Goal: Navigation & Orientation: Find specific page/section

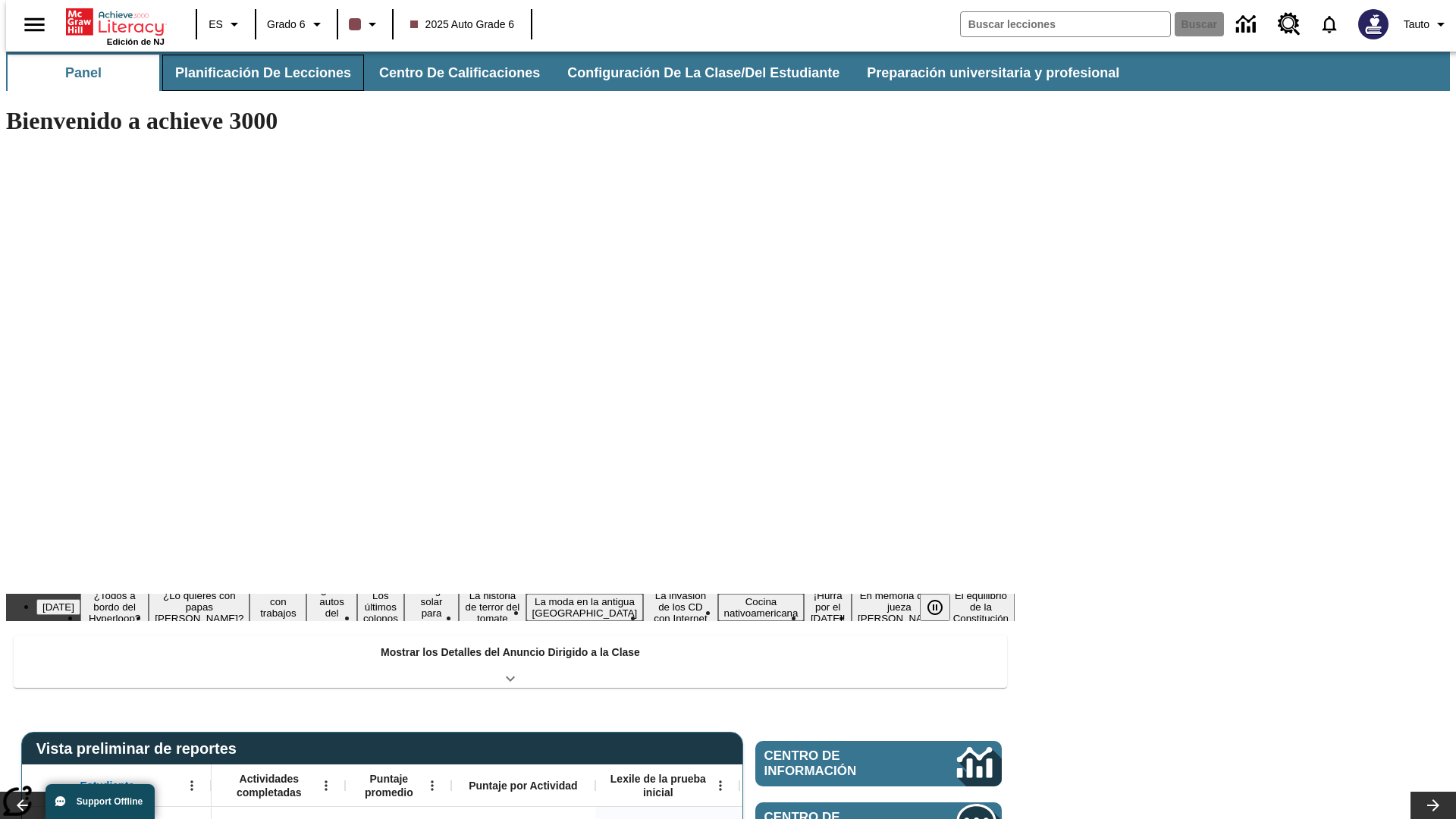
click at [254, 72] on button "Planificación de lecciones" at bounding box center [263, 72] width 202 height 36
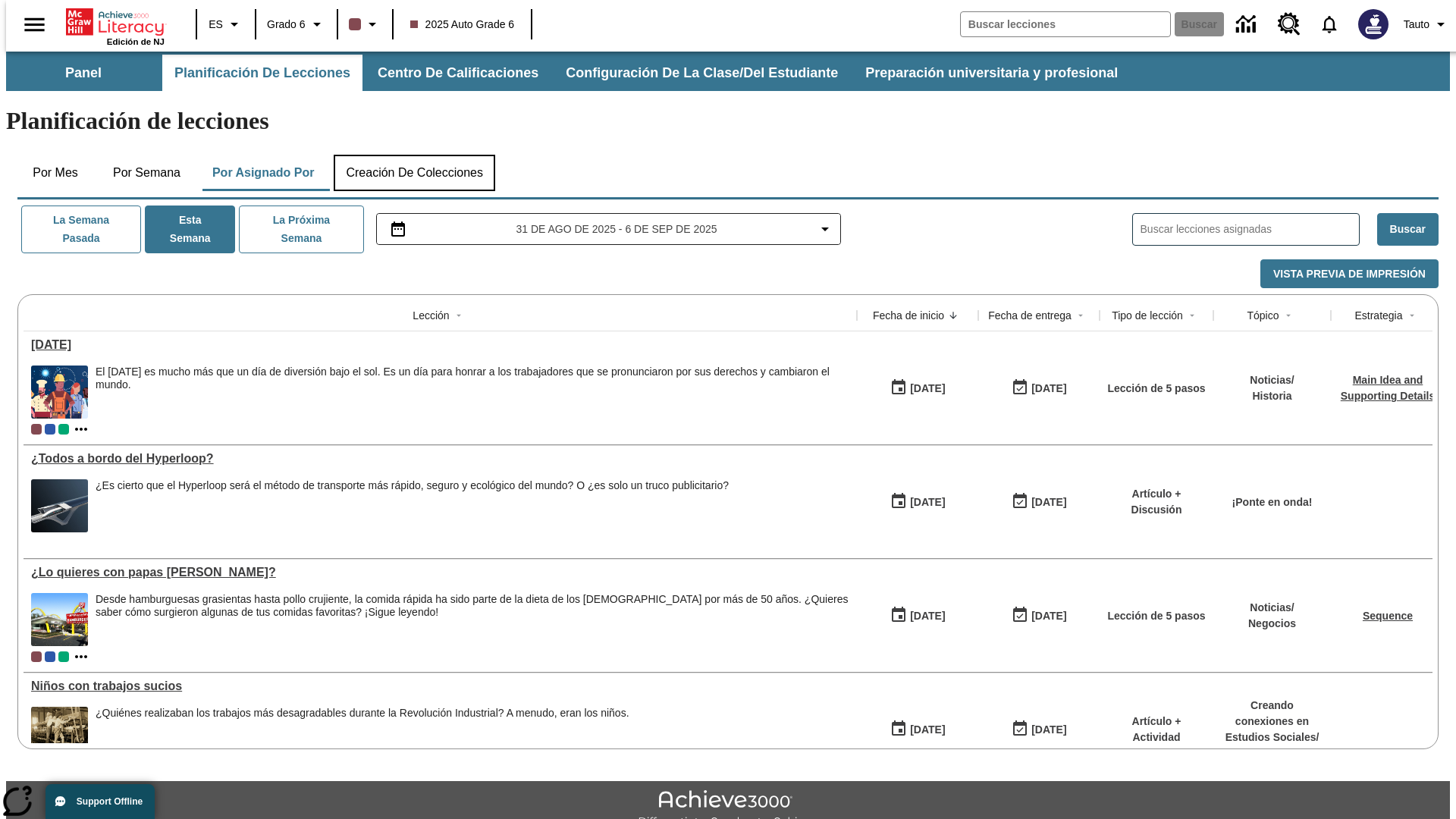
click at [414, 155] on button "Creación de colecciones" at bounding box center [414, 172] width 162 height 36
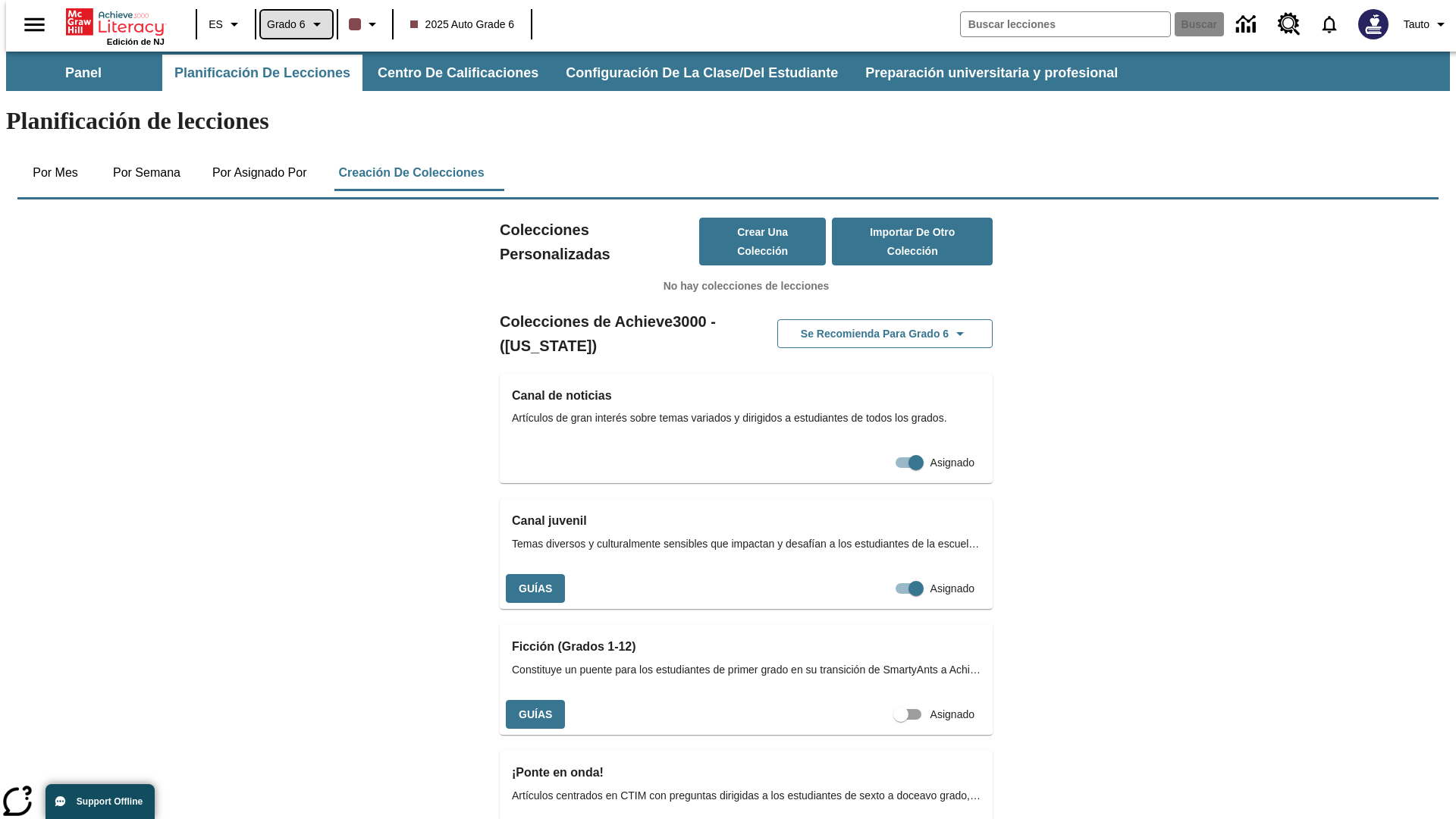
click at [291, 24] on span "Grado 6" at bounding box center [286, 25] width 39 height 16
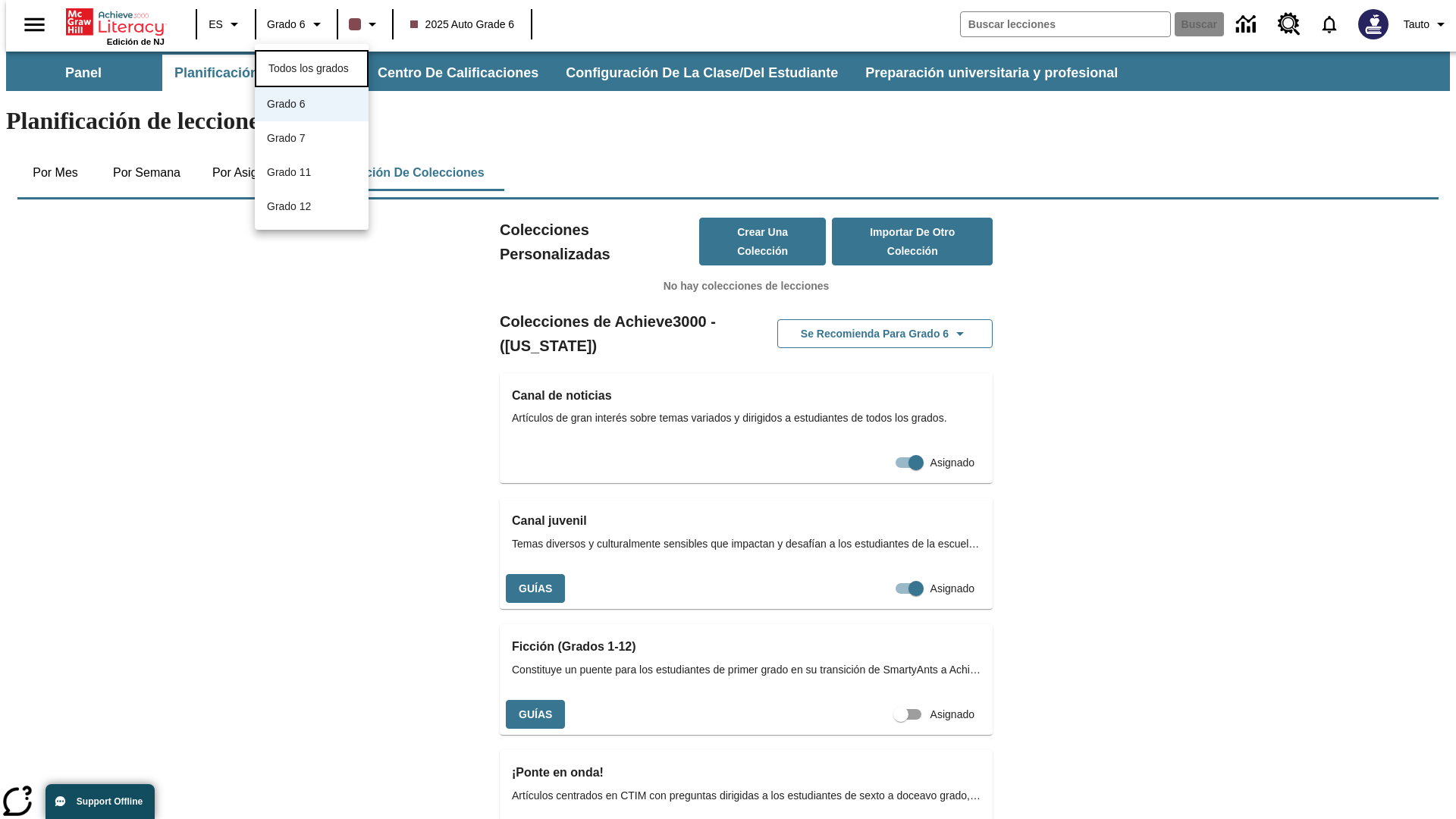
click at [312, 66] on span "Todos los grados" at bounding box center [309, 68] width 80 height 12
